Goal: Obtain resource: Obtain resource

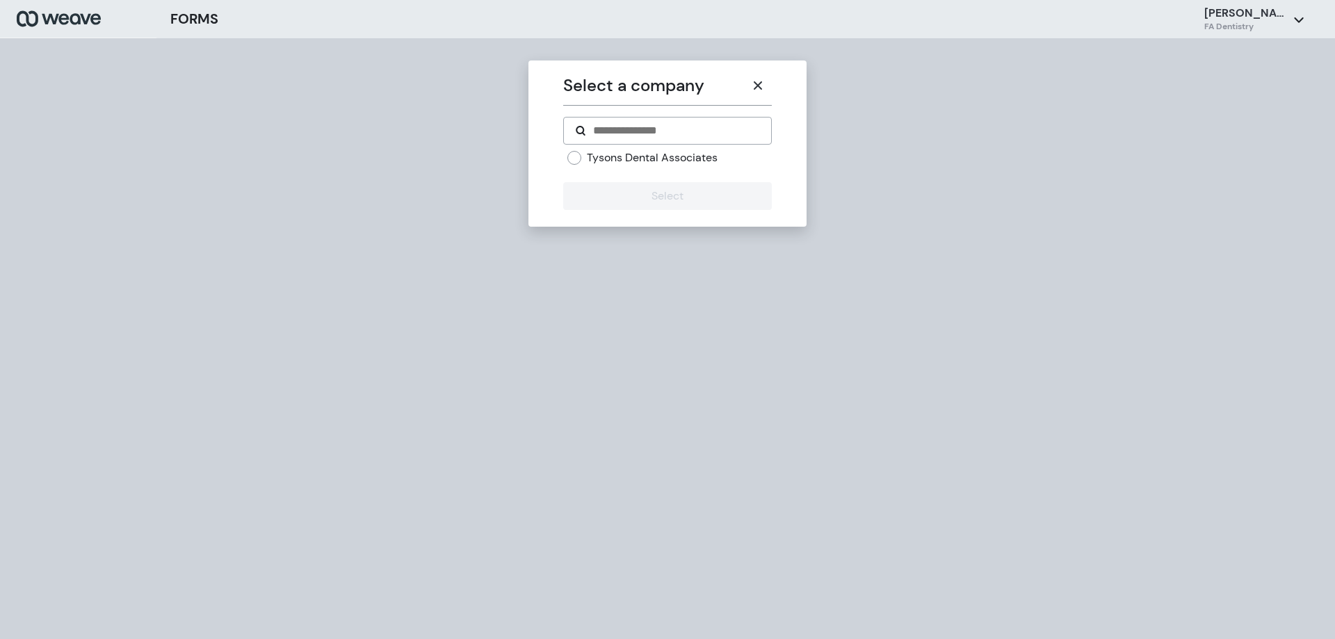
click at [760, 167] on div "Tysons Dental Associates" at bounding box center [667, 163] width 208 height 26
click at [992, 225] on div "Select a company Tysons Dental Associates Select" at bounding box center [667, 357] width 1335 height 639
click at [752, 85] on icon "button" at bounding box center [757, 85] width 11 height 11
